Goal: Task Accomplishment & Management: Manage account settings

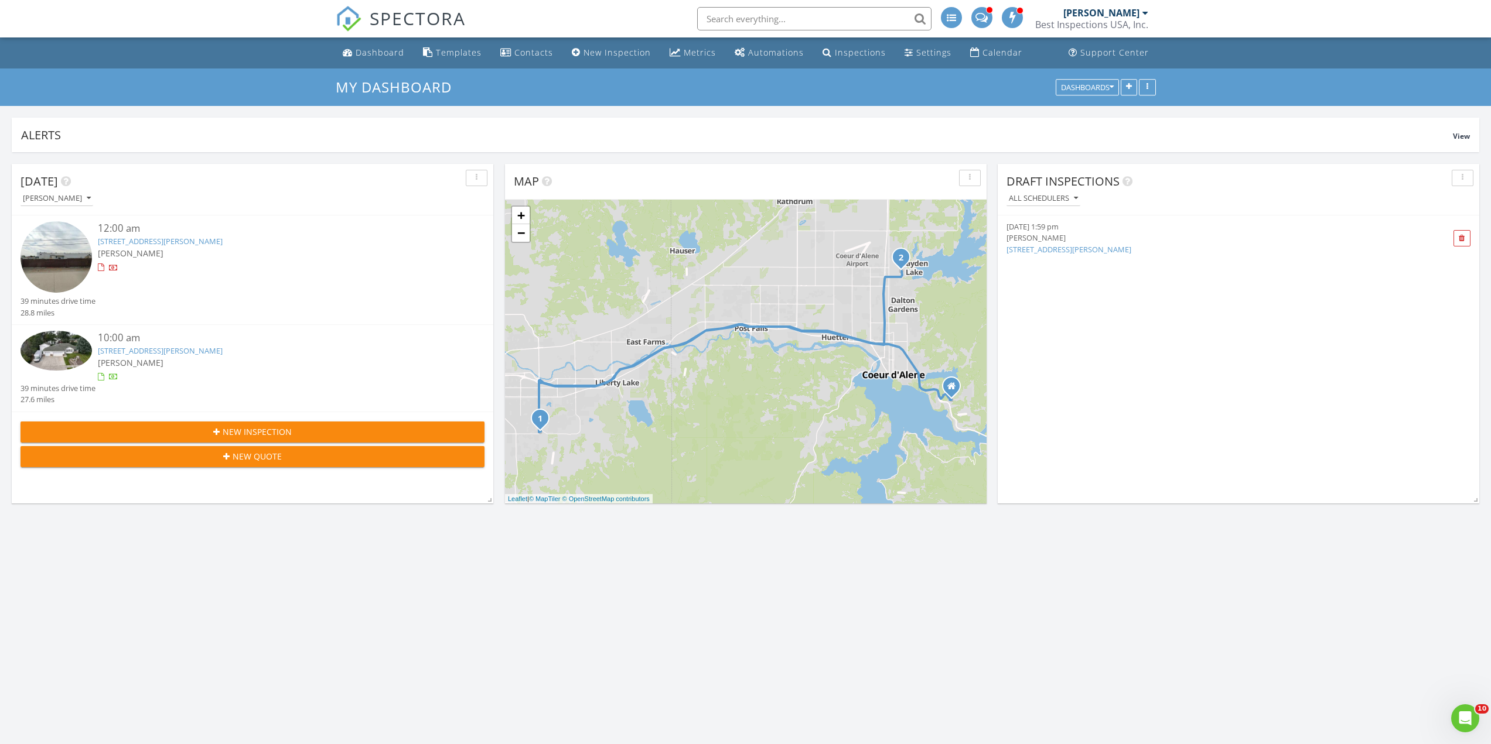
click at [77, 350] on img at bounding box center [55, 351] width 71 height 40
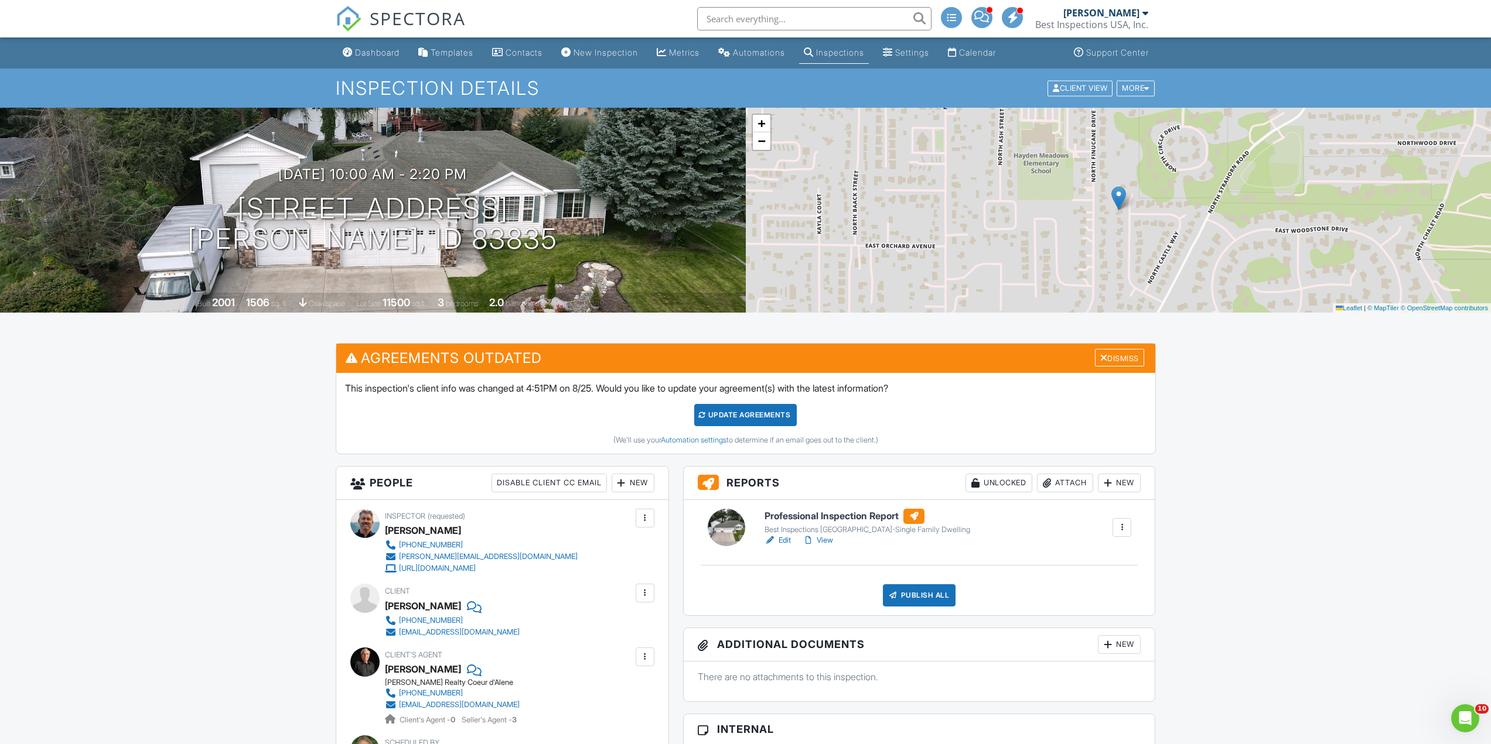
click at [784, 539] on link "Edit" at bounding box center [777, 541] width 26 height 12
